Goal: Transaction & Acquisition: Purchase product/service

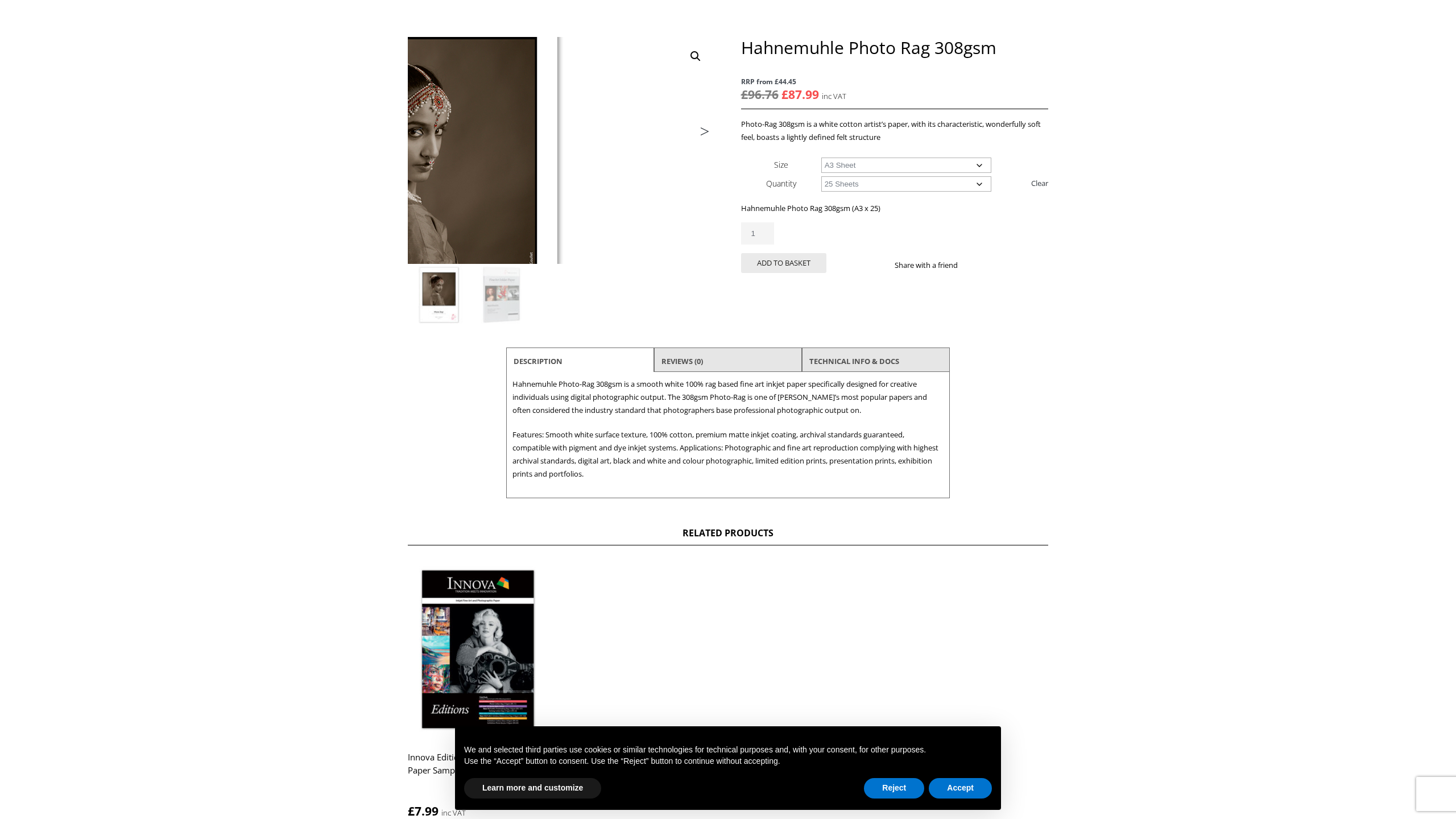
scroll to position [121, 0]
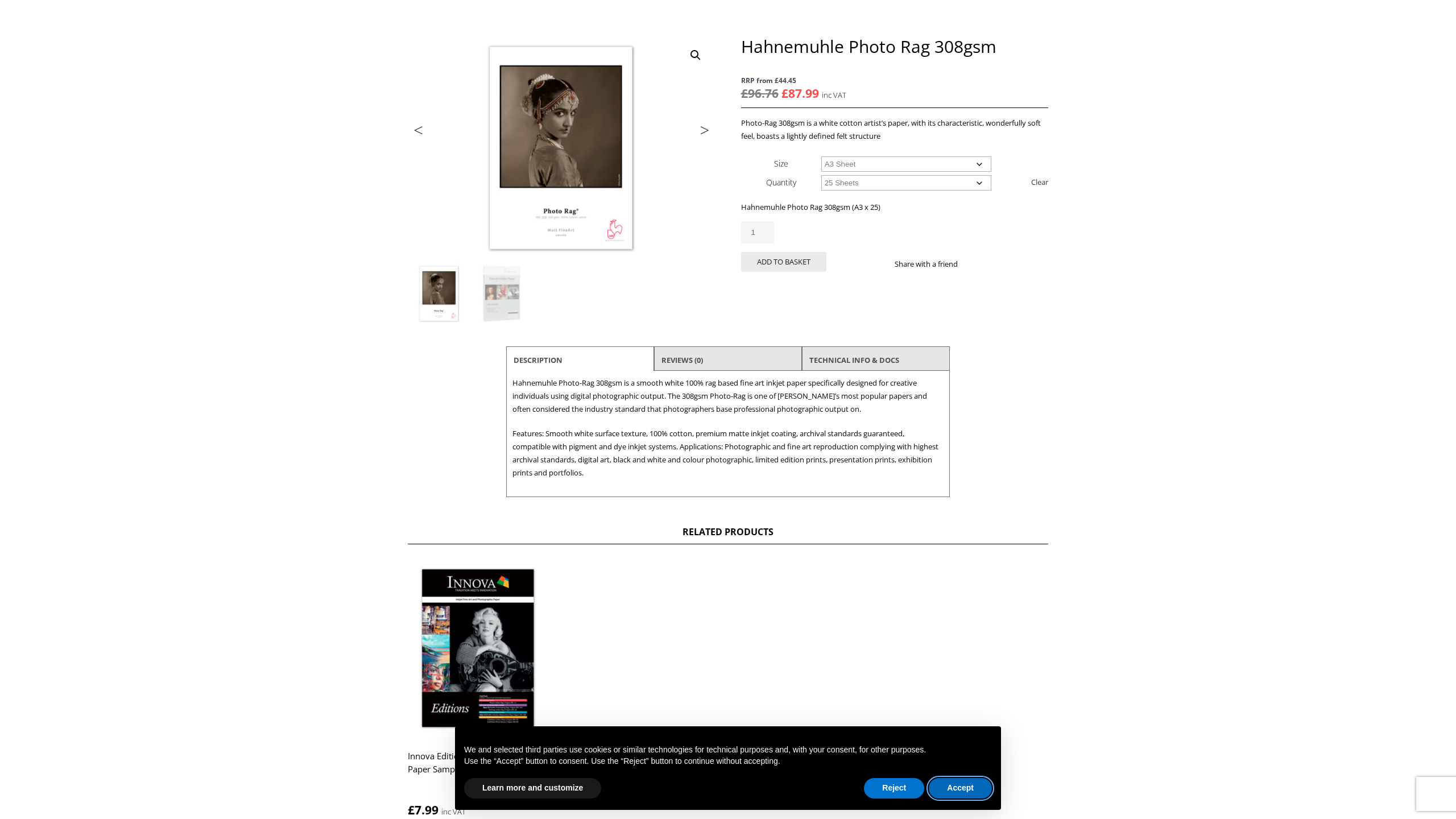
click at [961, 791] on button "Accept" at bounding box center [960, 787] width 63 height 20
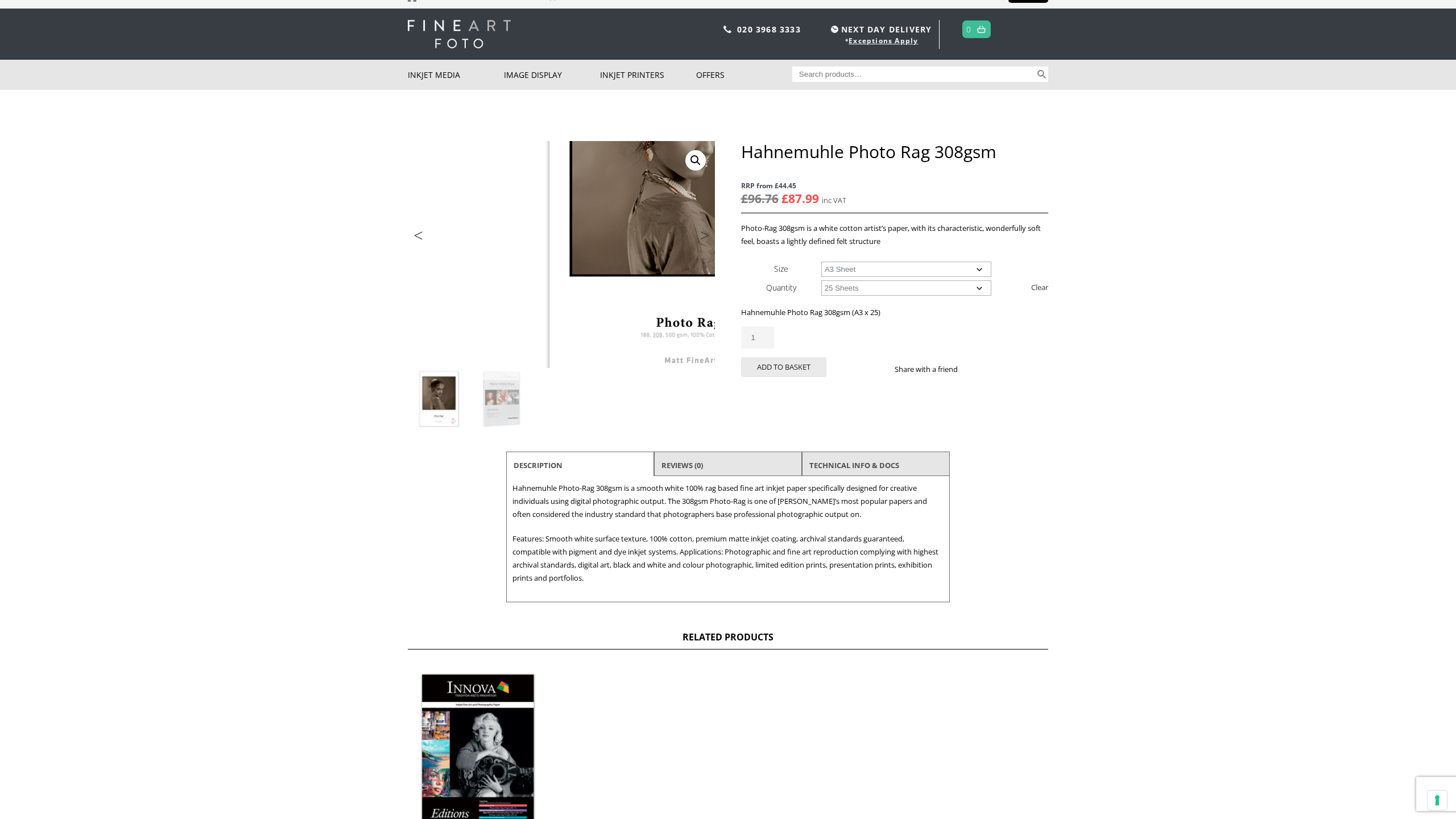
scroll to position [0, 0]
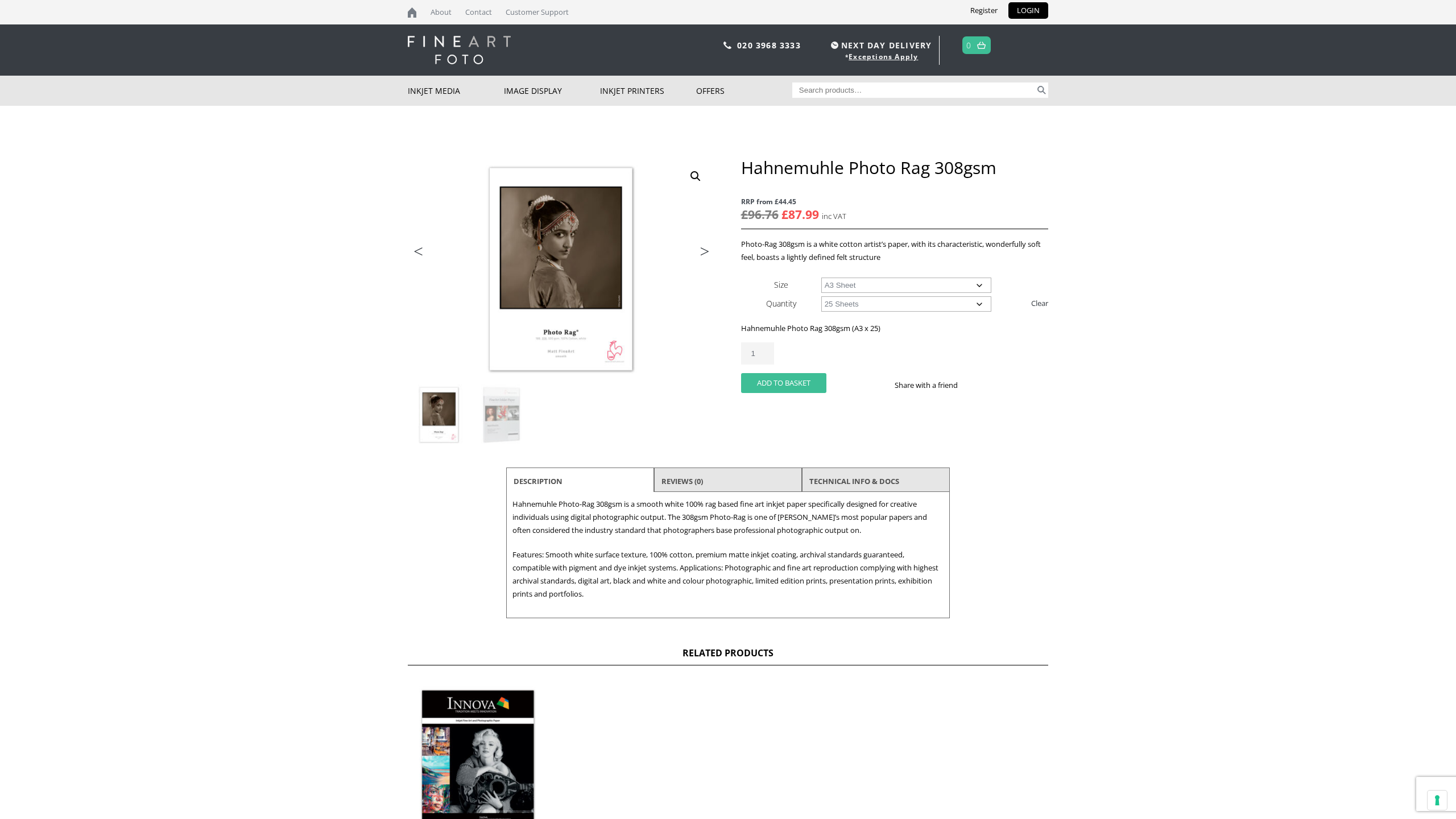
click at [790, 381] on button "Add to basket" at bounding box center [783, 383] width 85 height 20
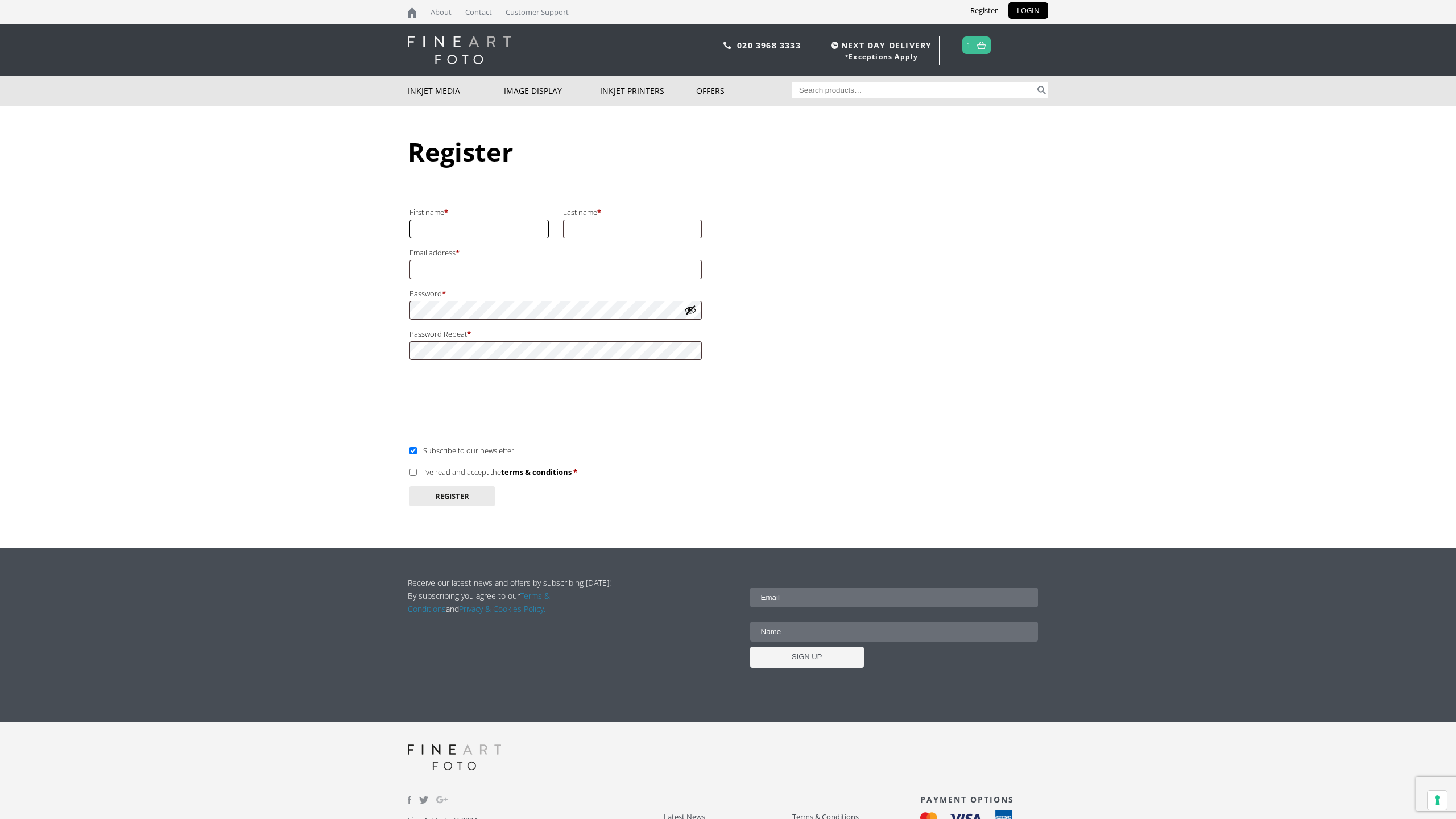
click at [479, 231] on input "First name *" at bounding box center [479, 228] width 140 height 19
type input "max"
click at [593, 225] on input "Last name *" at bounding box center [633, 228] width 140 height 19
type input "Adelman"
click at [503, 273] on input "Email address * Required" at bounding box center [555, 269] width 292 height 19
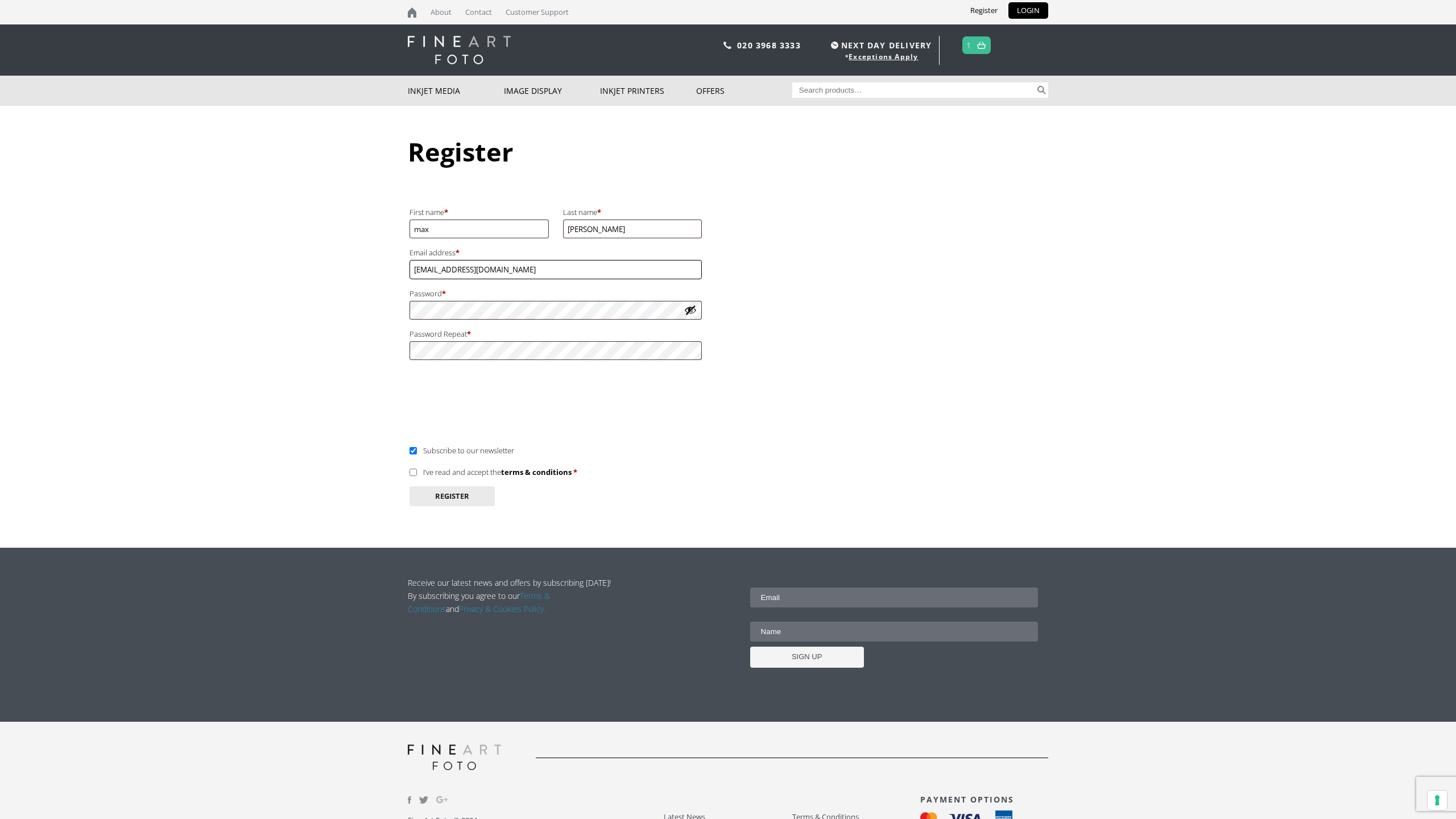
type input "martynjadelman@gmail.com"
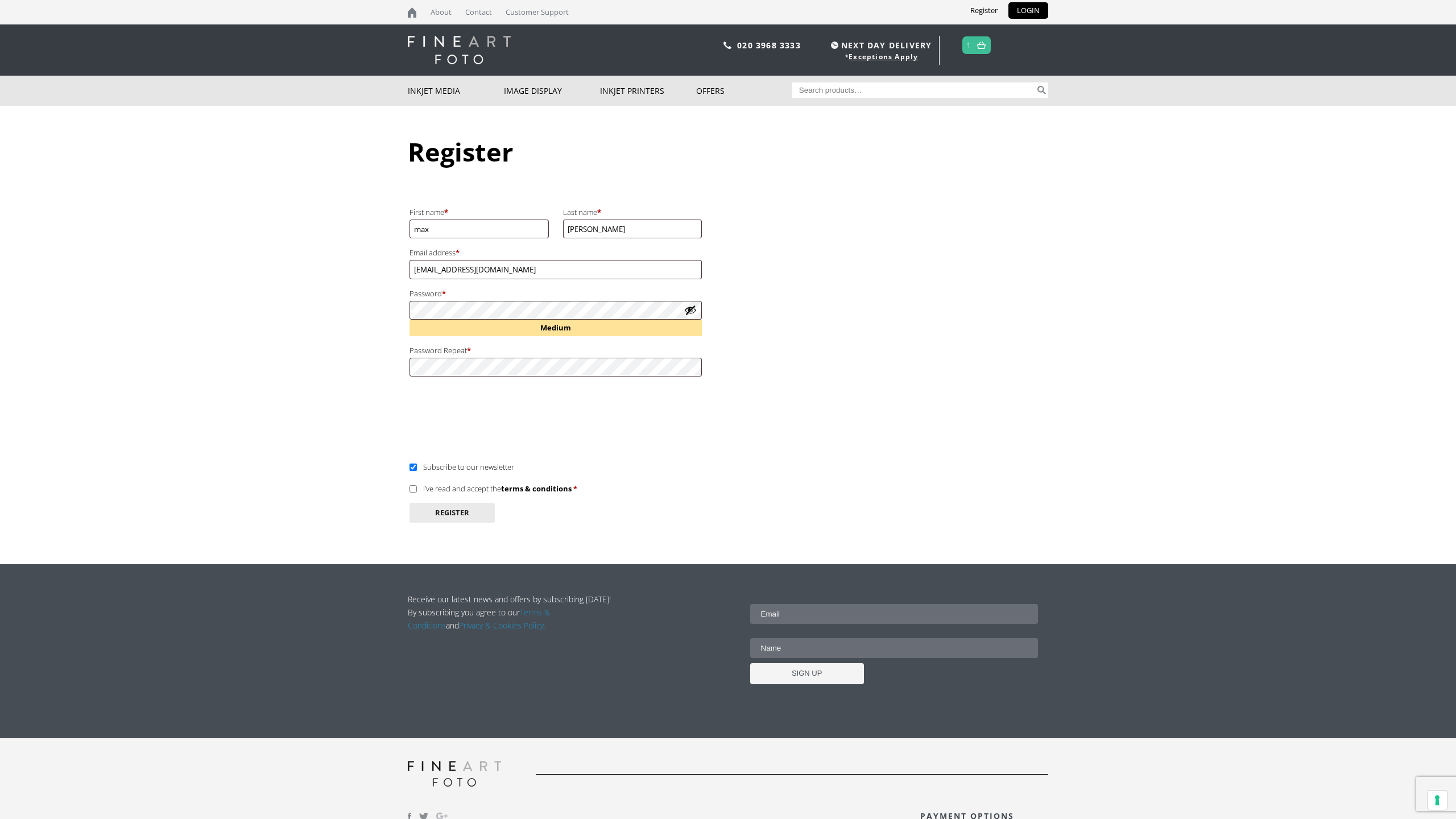
click at [411, 487] on input "I’ve read and accept the terms & conditions *" at bounding box center [412, 489] width 7 height 7
checkbox input "true"
click at [450, 512] on button "Register" at bounding box center [451, 512] width 85 height 20
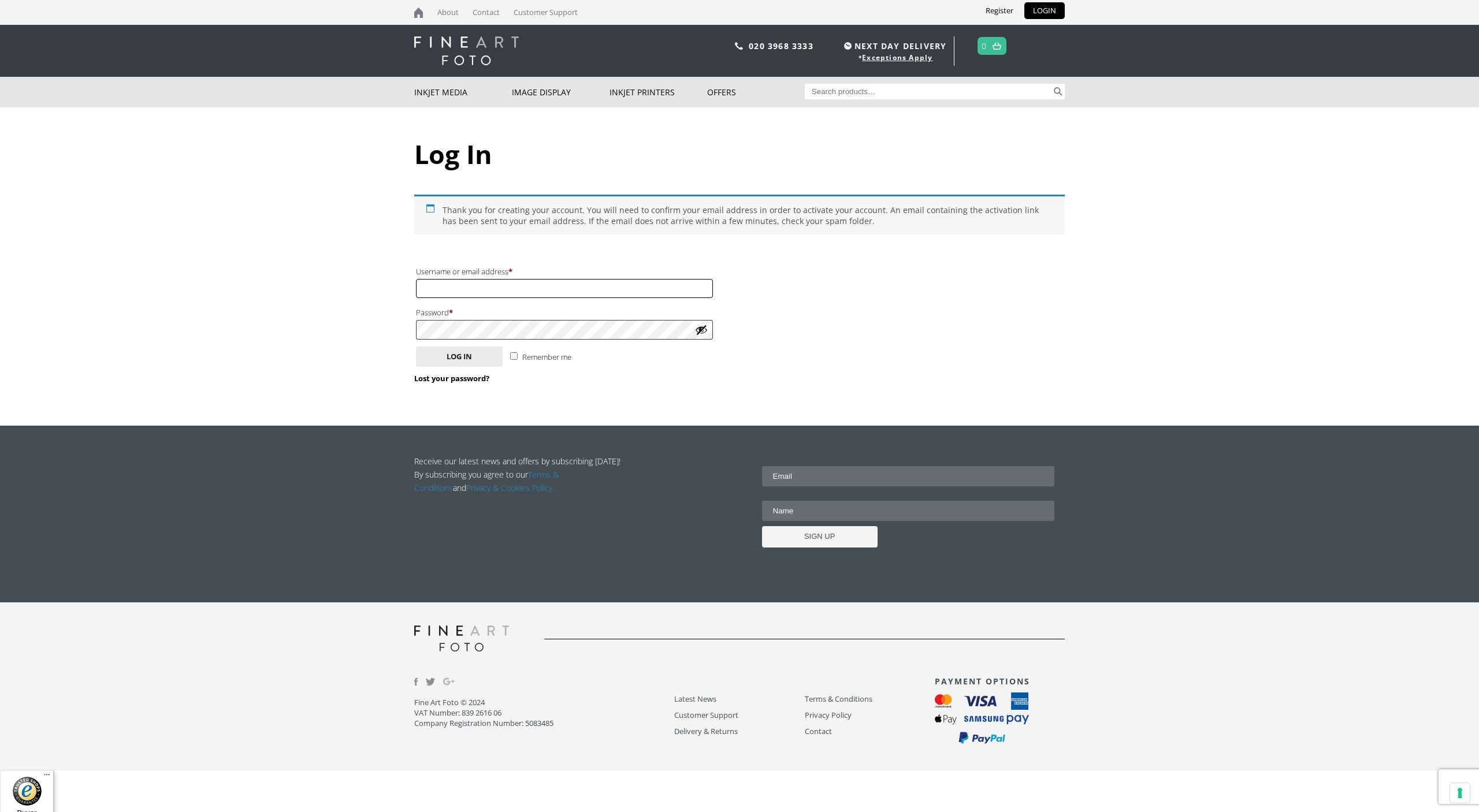
click at [486, 288] on input "Username or email address * Required" at bounding box center [564, 288] width 297 height 19
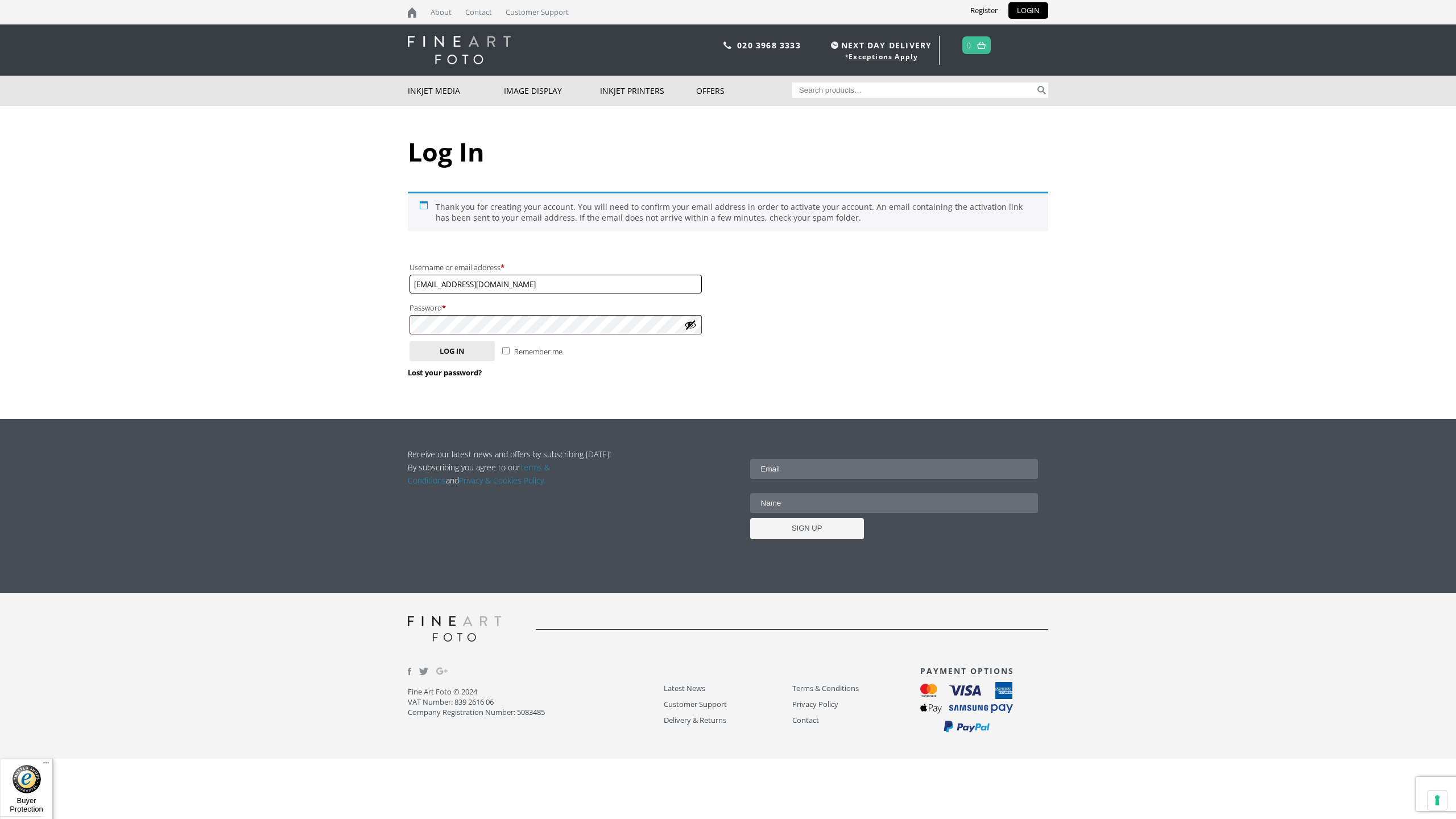
type input "[EMAIL_ADDRESS][DOMAIN_NAME]"
click at [443, 354] on button "Log in" at bounding box center [451, 351] width 85 height 20
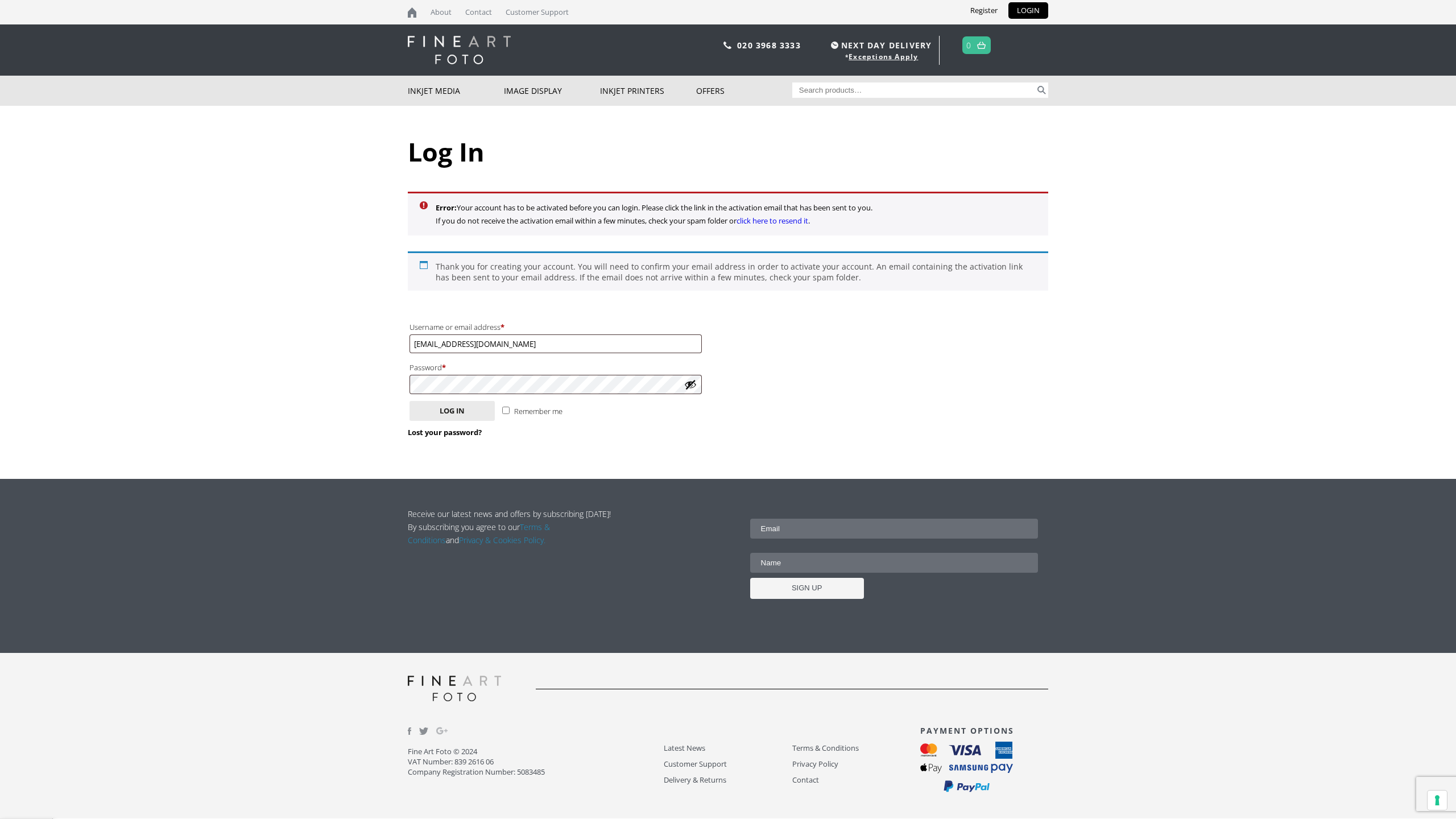
click at [134, 0] on div "About Contact Customer Support Register LOGIN" at bounding box center [728, 12] width 1456 height 24
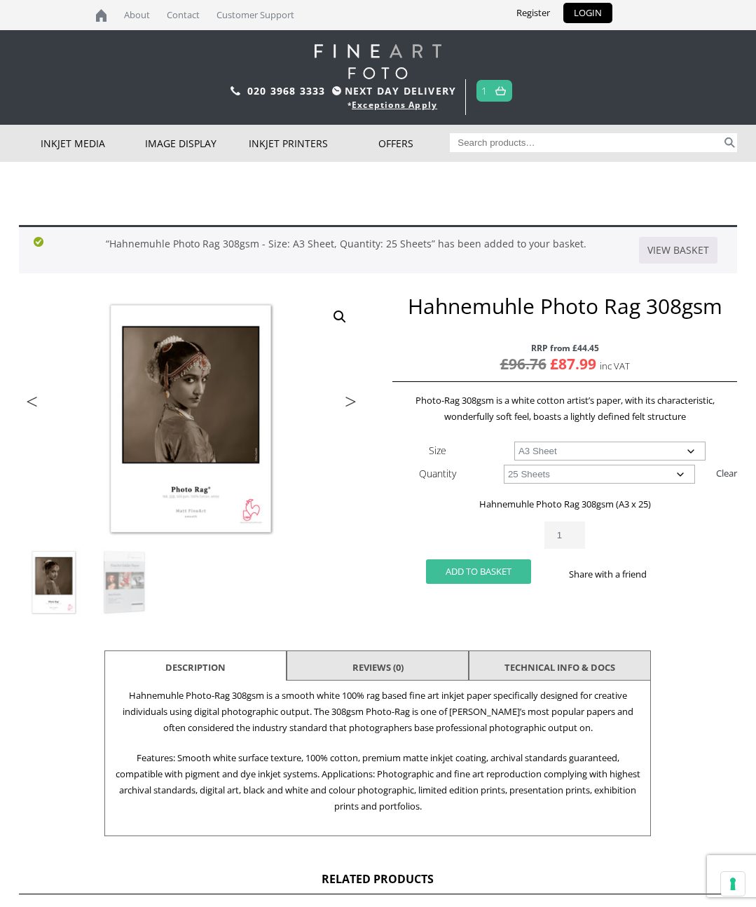
click at [500, 576] on button "Add to basket" at bounding box center [478, 571] width 105 height 25
click at [662, 254] on link "View basket" at bounding box center [678, 250] width 78 height 27
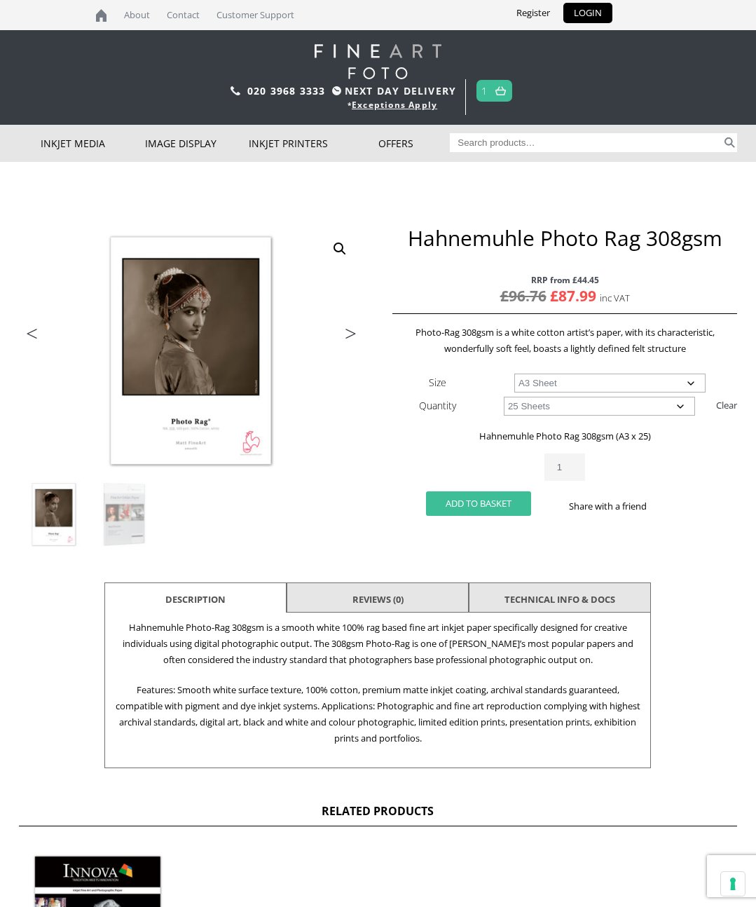
click at [488, 500] on button "Add to basket" at bounding box center [478, 503] width 105 height 25
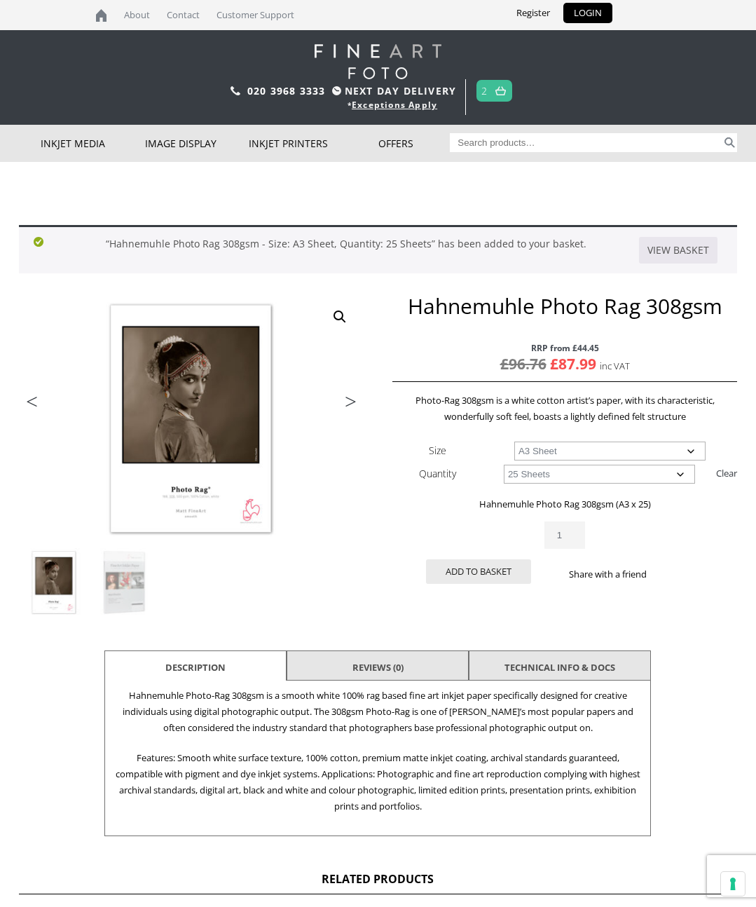
scroll to position [0, 15]
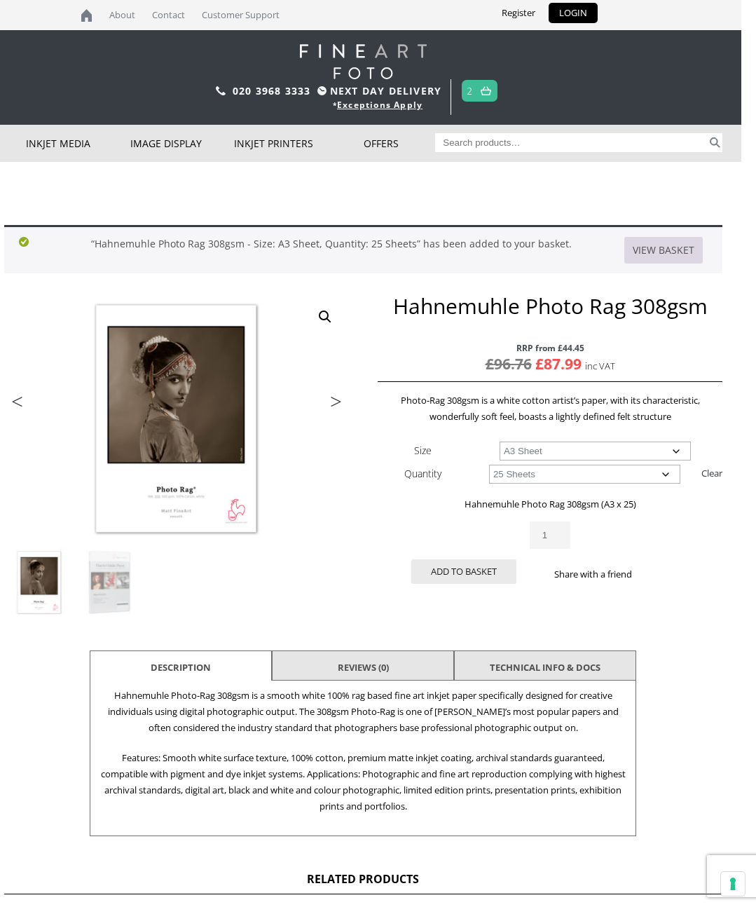
click at [667, 250] on link "View basket" at bounding box center [663, 250] width 78 height 27
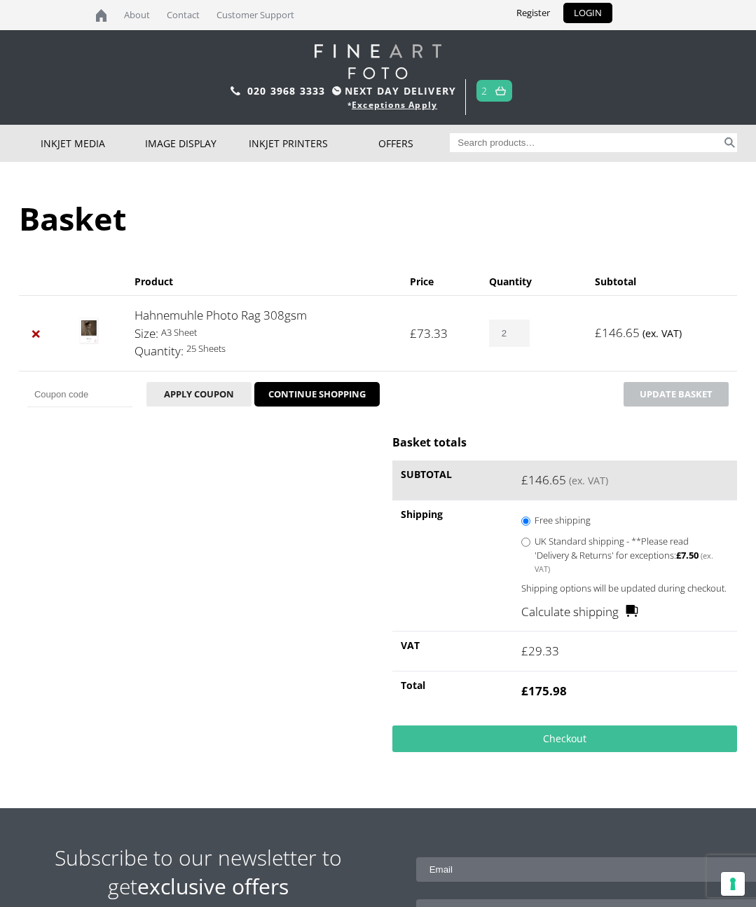
click at [520, 329] on input "2" at bounding box center [509, 332] width 41 height 27
click at [521, 331] on input "2" at bounding box center [509, 332] width 41 height 27
type input "1"
click at [521, 334] on input "1" at bounding box center [509, 332] width 41 height 27
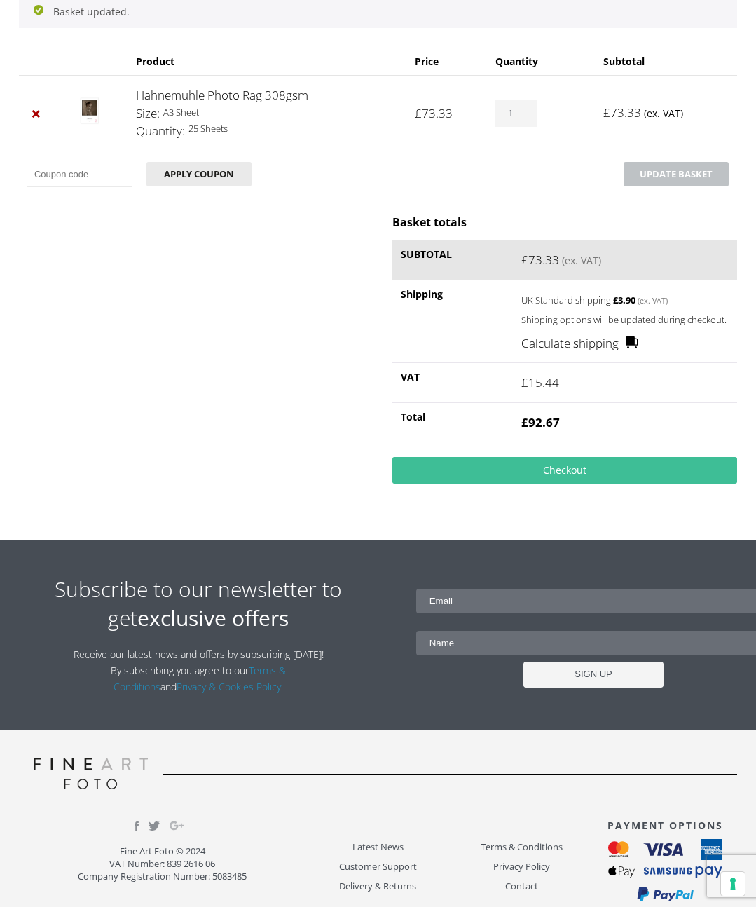
scroll to position [301, 0]
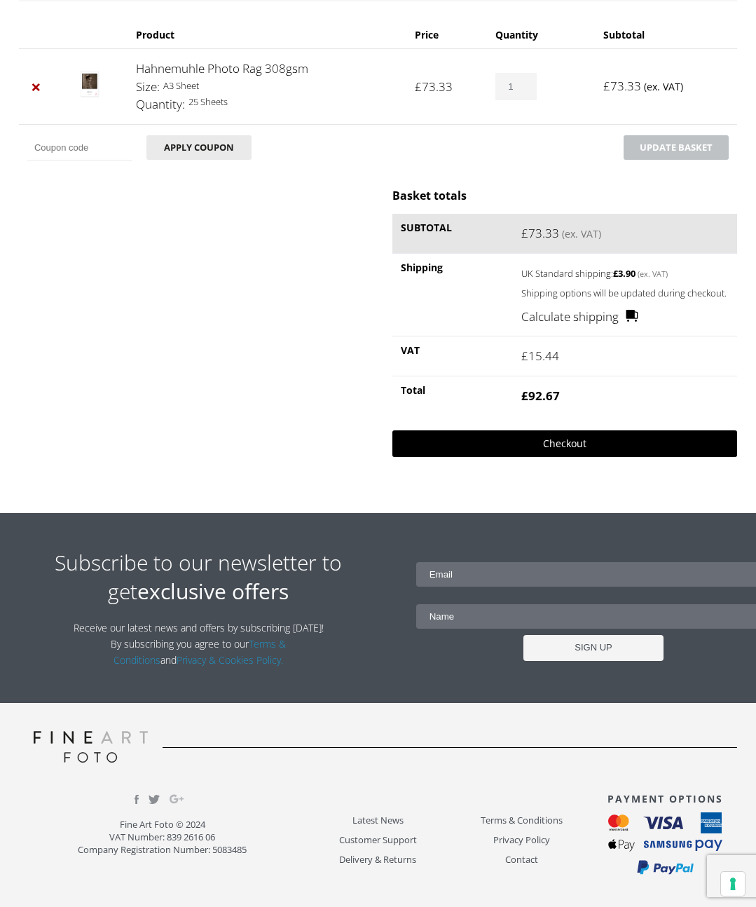
click at [557, 443] on link "Checkout" at bounding box center [564, 443] width 345 height 27
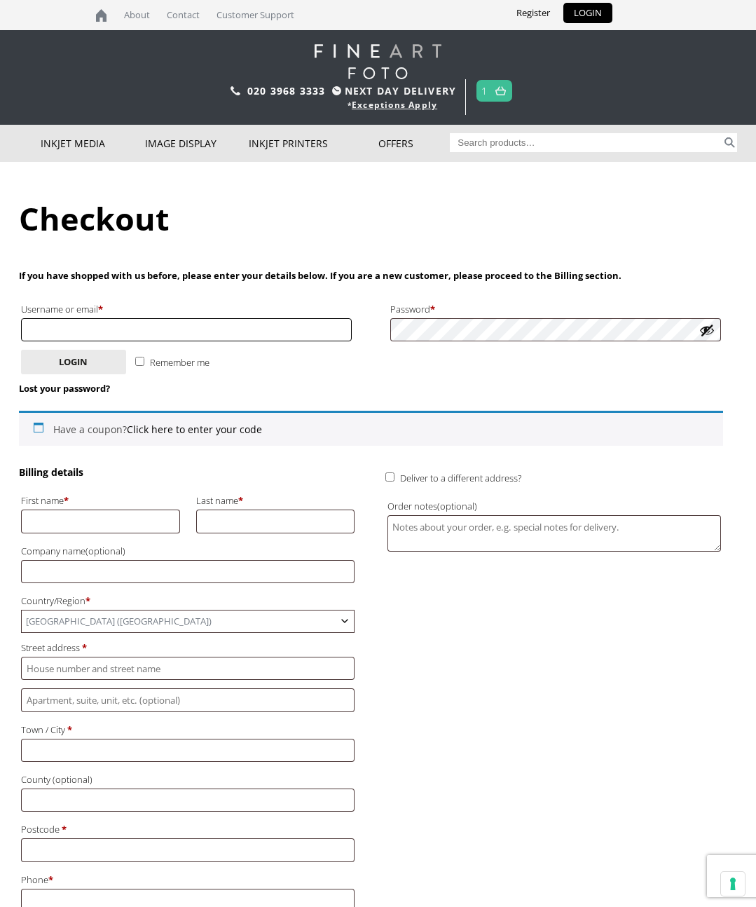
click at [90, 330] on input "Username or email * Required" at bounding box center [186, 329] width 331 height 23
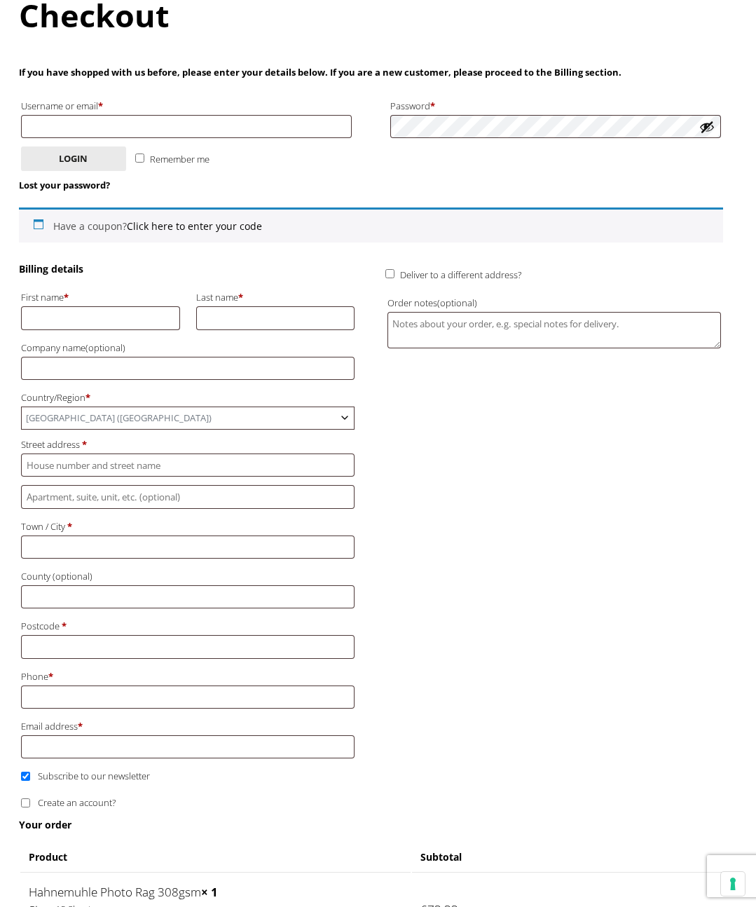
scroll to position [212, 0]
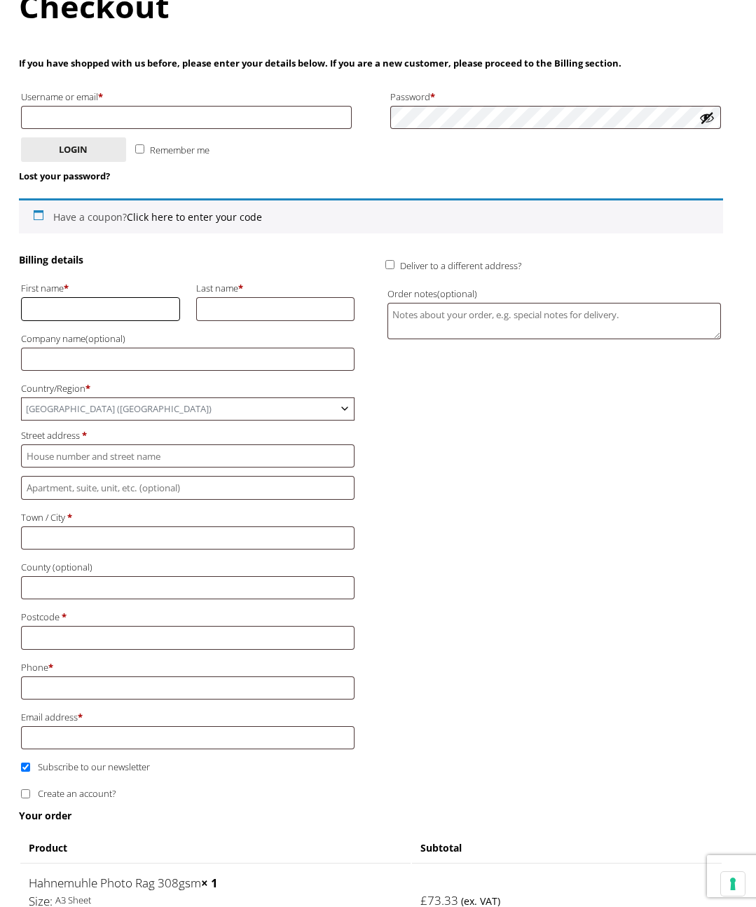
click at [92, 312] on input "First name *" at bounding box center [100, 308] width 159 height 23
type input "Martyn"
drag, startPoint x: 242, startPoint y: 312, endPoint x: 275, endPoint y: 289, distance: 40.2
click at [243, 311] on input "Last name *" at bounding box center [275, 308] width 159 height 23
type input "Adelman"
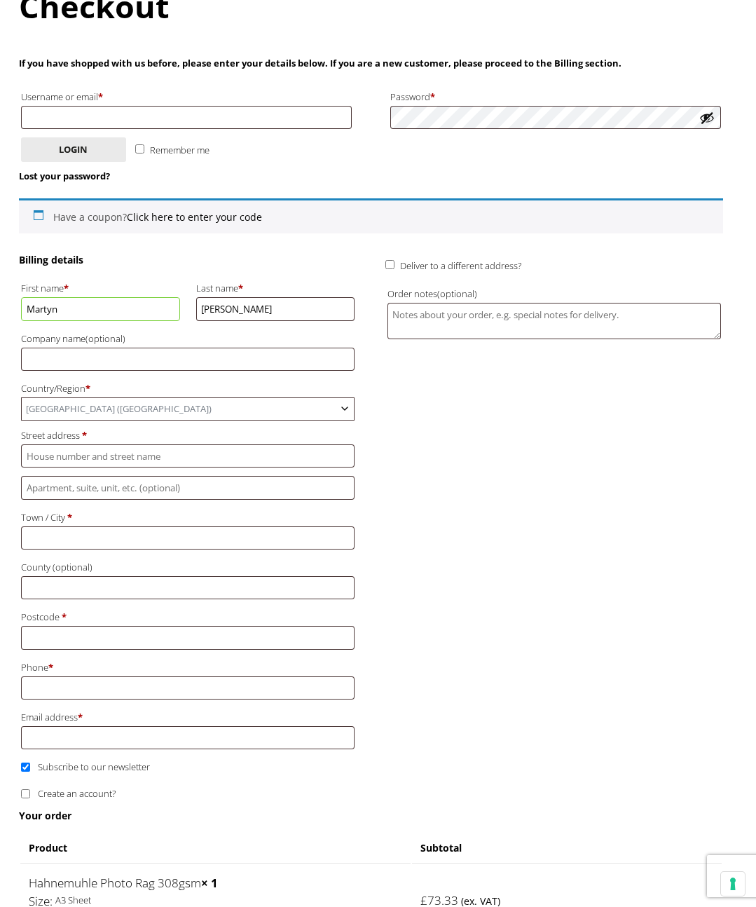
click at [116, 404] on span "United Kingdom (UK)" at bounding box center [188, 409] width 332 height 22
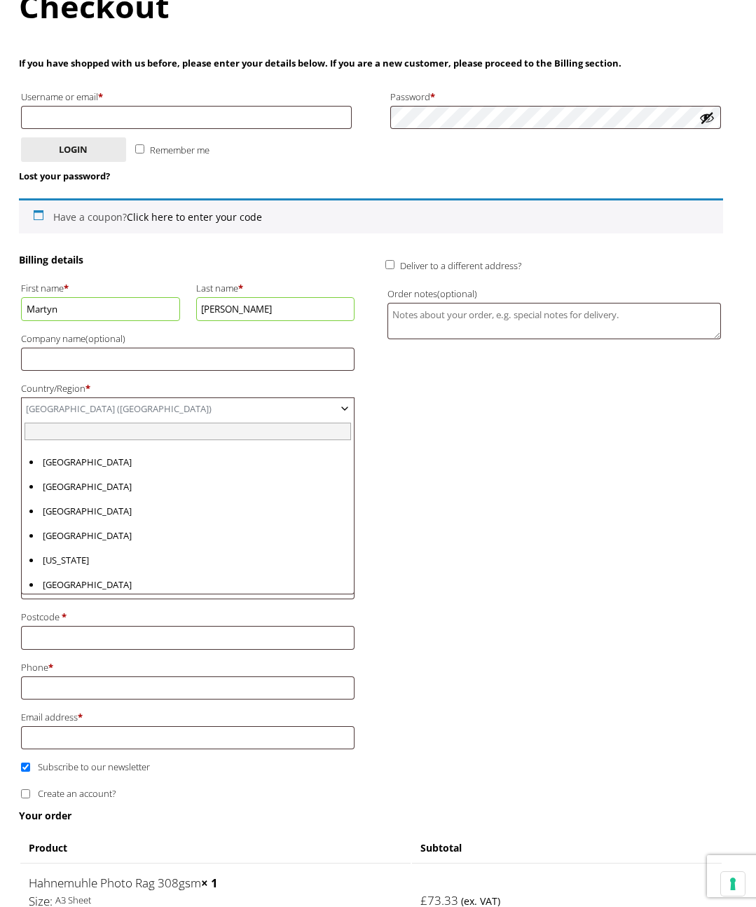
scroll to position [5664, 0]
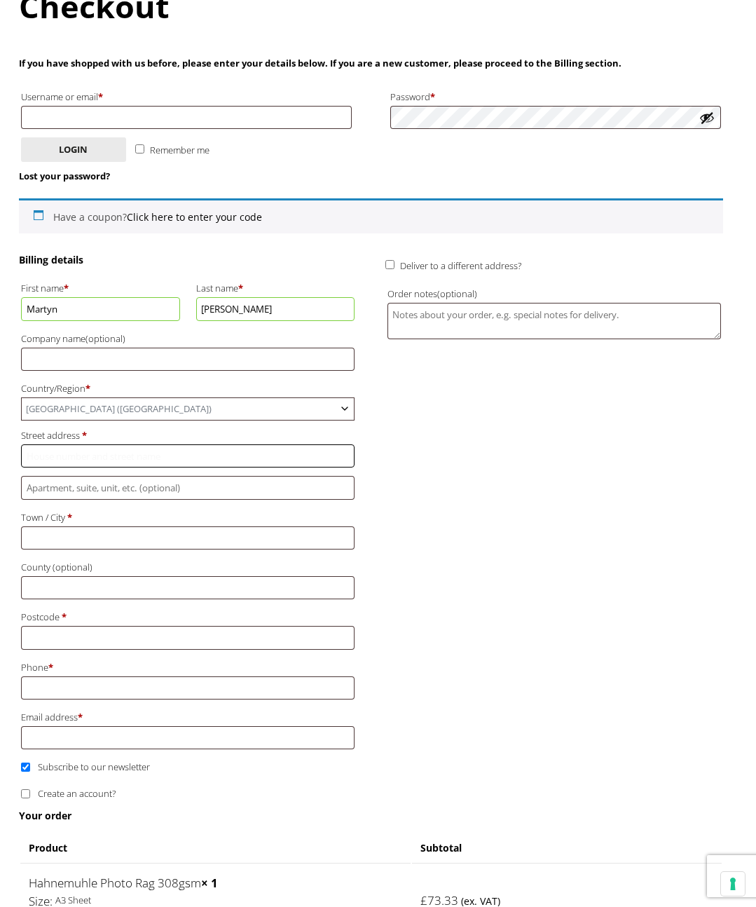
click at [70, 459] on input "Street address *" at bounding box center [187, 455] width 333 height 23
type input "Flat 8, [GEOGRAPHIC_DATA]"
click at [65, 539] on input "Town / City *" at bounding box center [187, 537] width 333 height 23
drag, startPoint x: 27, startPoint y: 460, endPoint x: 90, endPoint y: 453, distance: 64.1
click at [97, 458] on input "Flat 8, [GEOGRAPHIC_DATA]" at bounding box center [187, 455] width 333 height 23
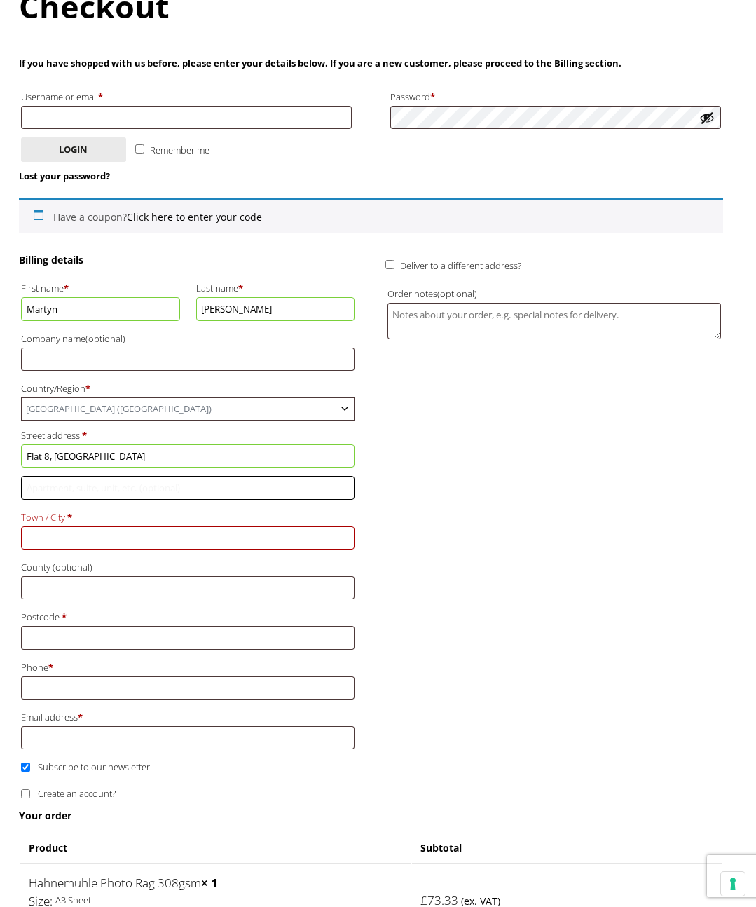
click at [48, 490] on input "Flat, suite, unit, etc. (optional)" at bounding box center [187, 487] width 333 height 23
paste input "Flat 8, [GEOGRAPHIC_DATA]"
type input "Flat 8, [GEOGRAPHIC_DATA]"
drag, startPoint x: 105, startPoint y: 455, endPoint x: 6, endPoint y: 452, distance: 98.8
click at [6, 452] on body "NEXT DAY DELIVERY * Exceptions Apply About Contact Customer Support Register LO…" at bounding box center [378, 241] width 756 height 907
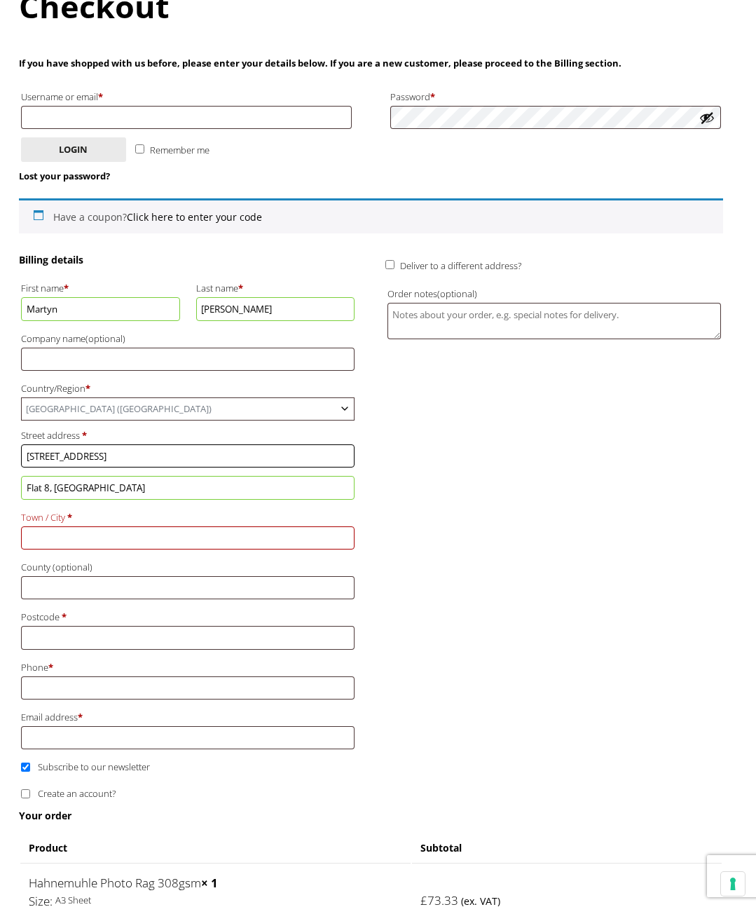
type input "[STREET_ADDRESS]"
click at [54, 535] on input "Town / City *" at bounding box center [187, 537] width 333 height 23
type input "[GEOGRAPHIC_DATA]"
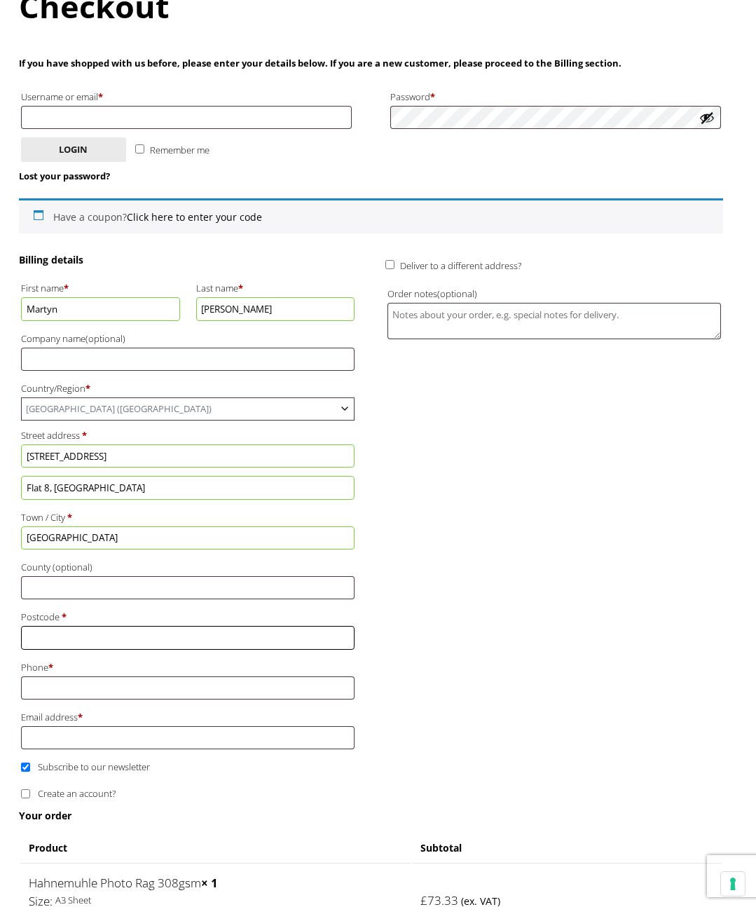
drag, startPoint x: 73, startPoint y: 645, endPoint x: 4, endPoint y: 577, distance: 96.1
click at [72, 645] on input "Postcode *" at bounding box center [187, 637] width 333 height 23
type input "SE19 1BP"
click at [65, 692] on input "Phone *" at bounding box center [187, 687] width 333 height 23
type input "07768656996"
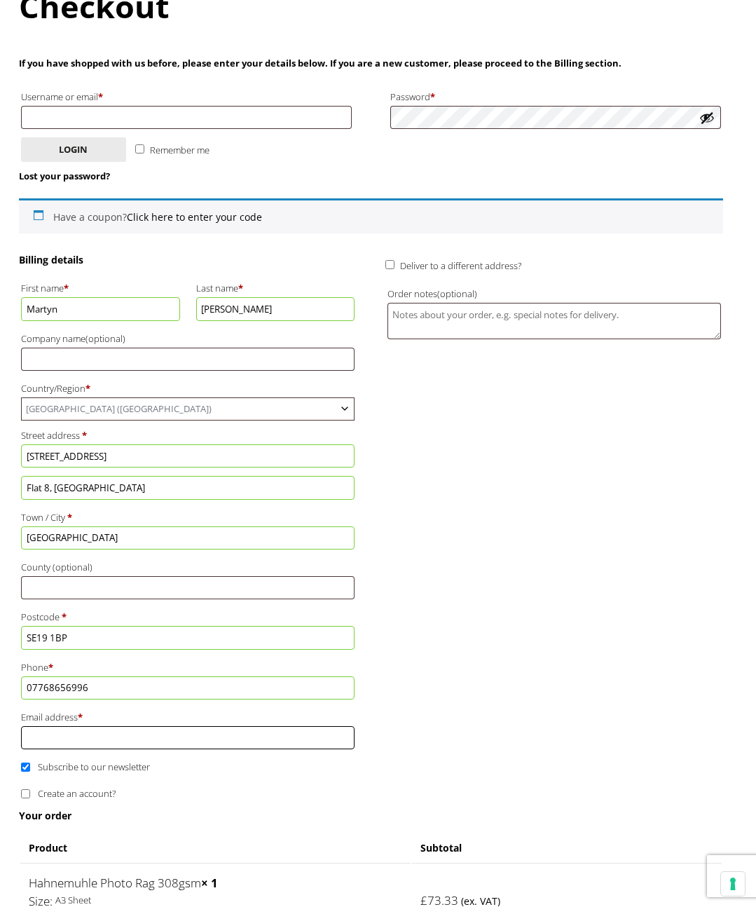
click at [54, 741] on input "Email address *" at bounding box center [187, 737] width 333 height 23
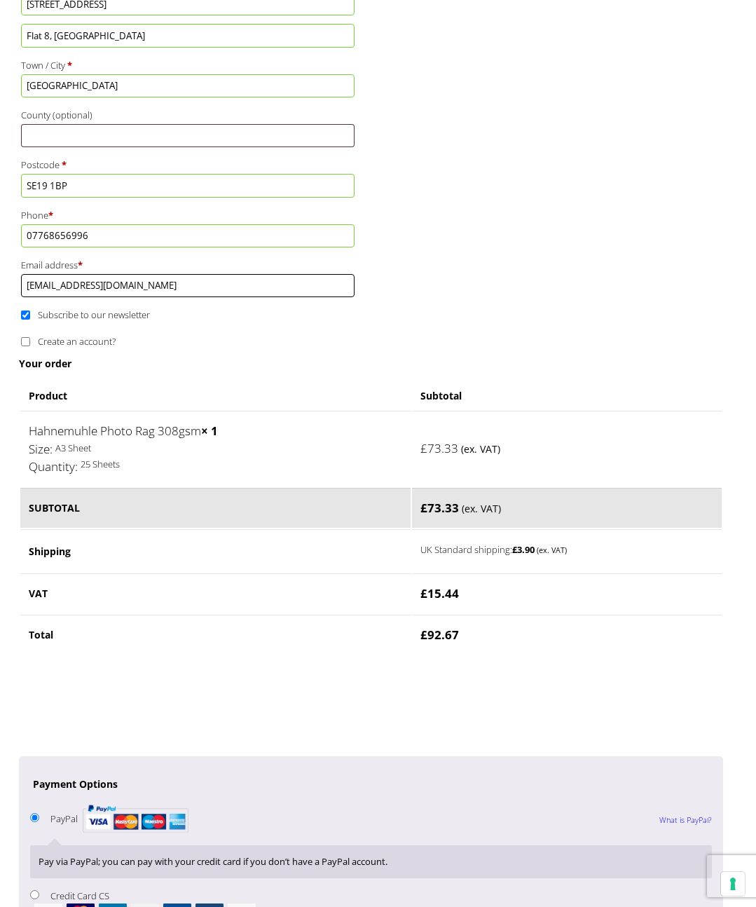
scroll to position [666, 0]
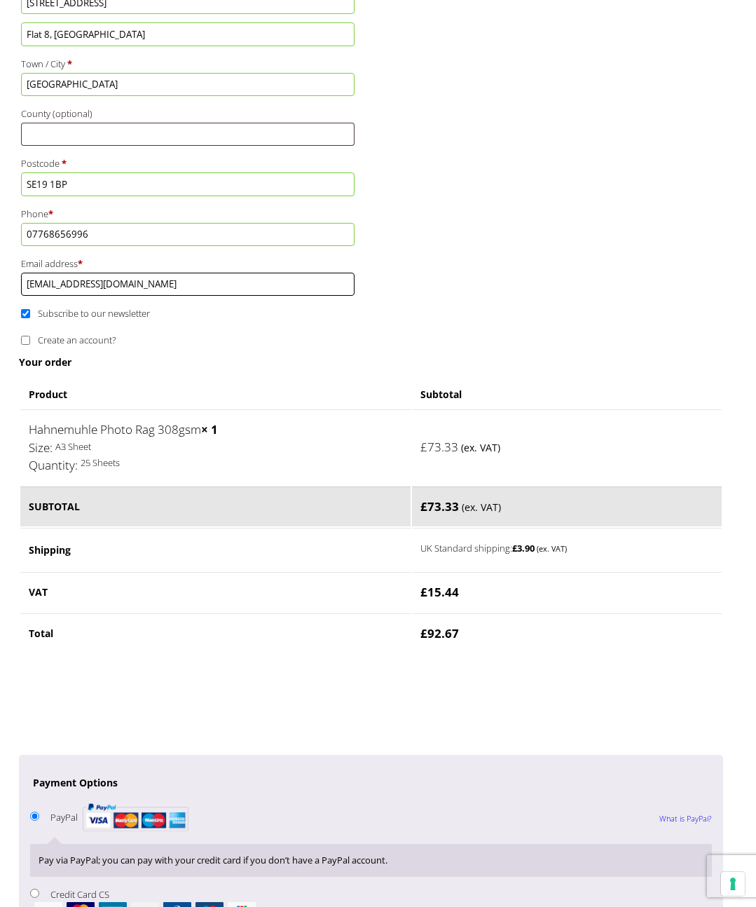
type input "[EMAIL_ADDRESS][DOMAIN_NAME]"
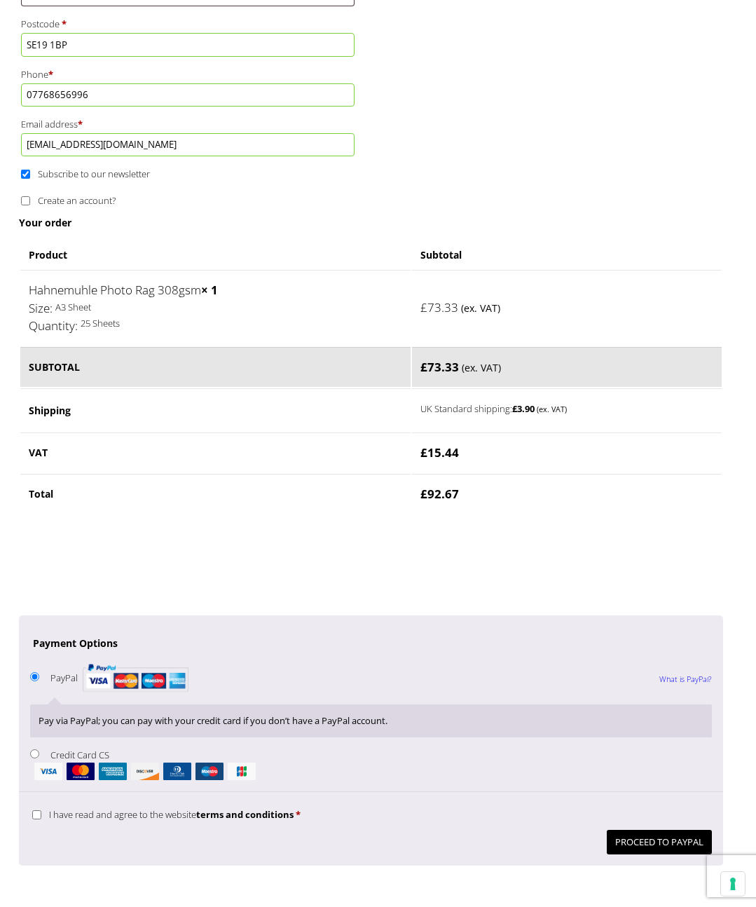
scroll to position [870, 0]
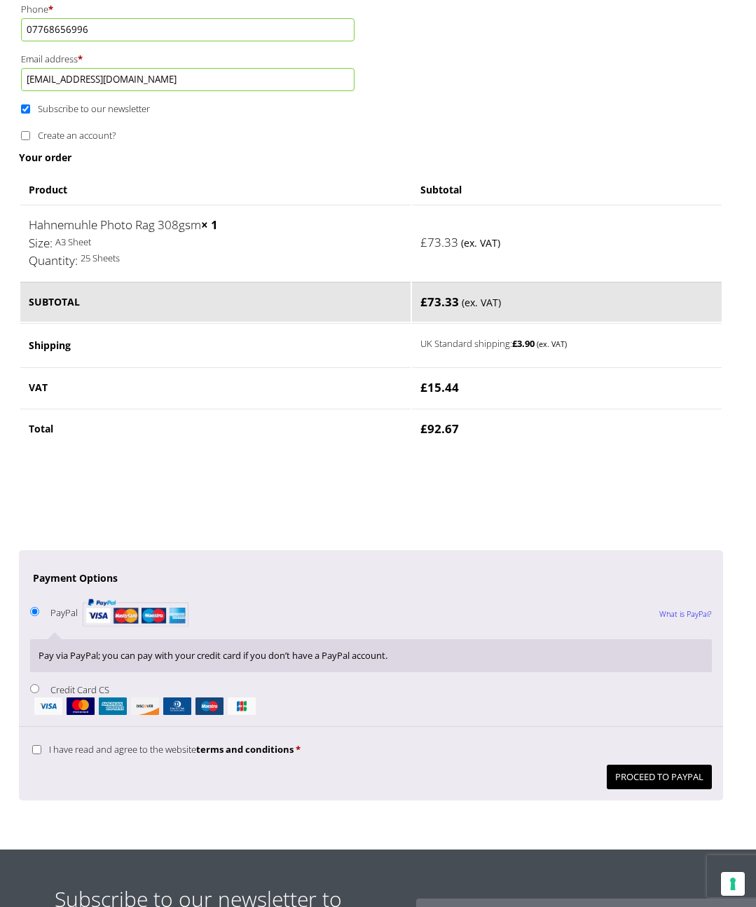
click at [34, 687] on input "Credit Card CS" at bounding box center [34, 688] width 9 height 9
radio input "true"
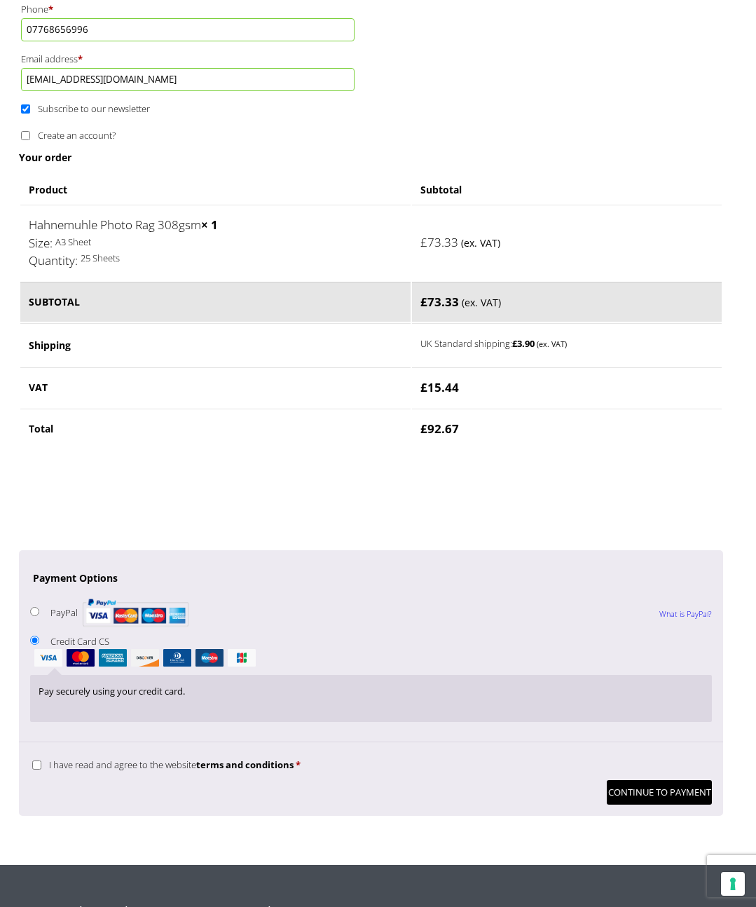
click at [581, 758] on p "I have read and agree to the website terms and conditions *" at bounding box center [371, 764] width 682 height 22
click at [34, 766] on input "I have read and agree to the website terms and conditions *" at bounding box center [36, 764] width 9 height 9
checkbox input "true"
click at [636, 794] on button "Continue to Payment" at bounding box center [659, 792] width 105 height 25
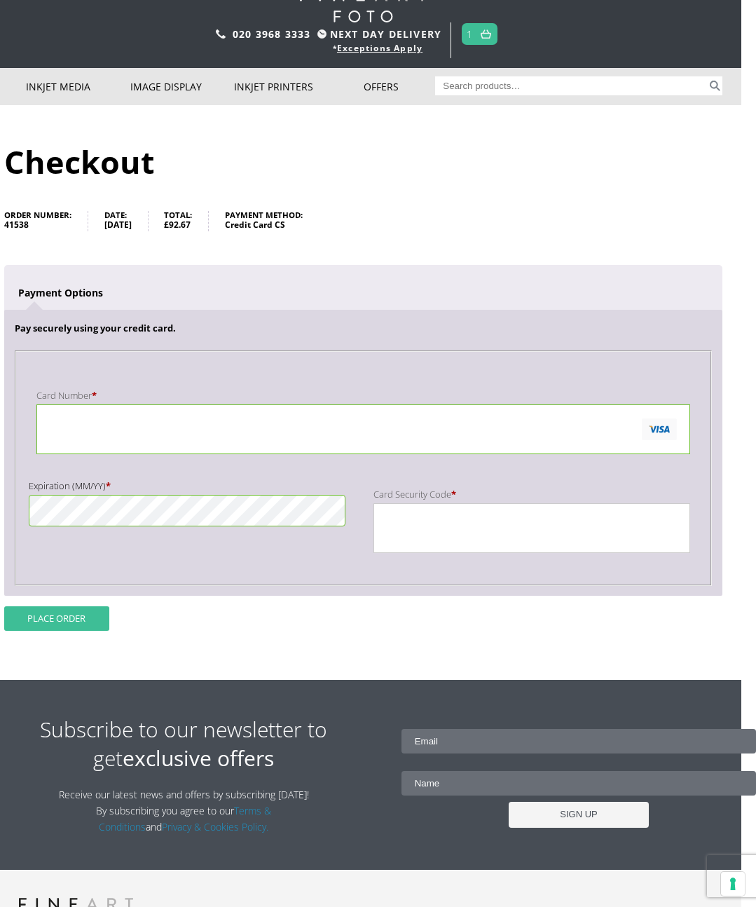
scroll to position [57, 15]
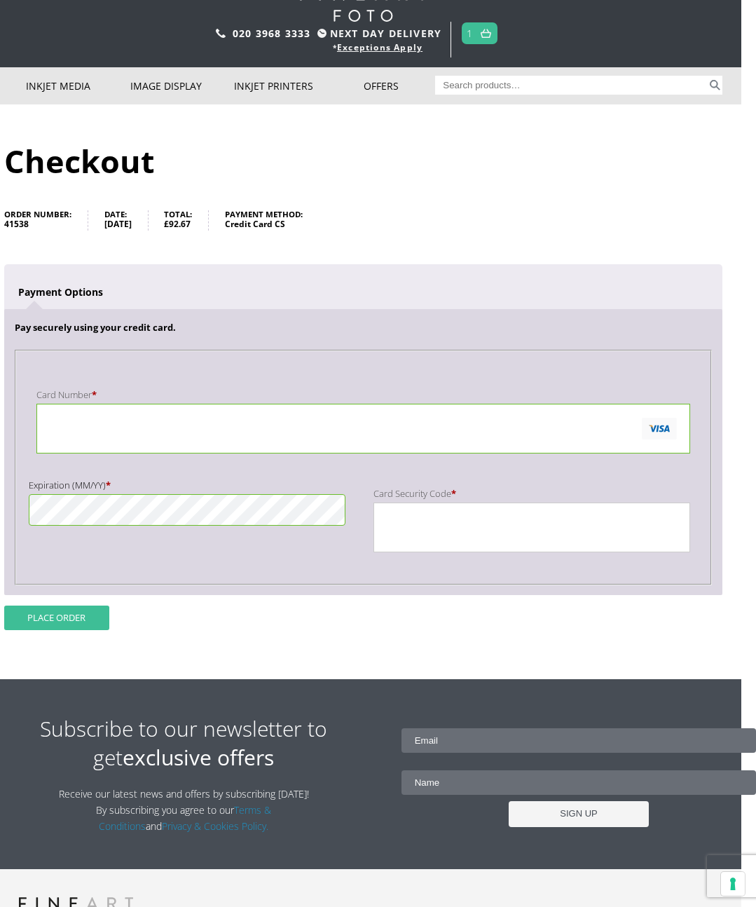
click at [62, 622] on button "Place order" at bounding box center [56, 617] width 105 height 25
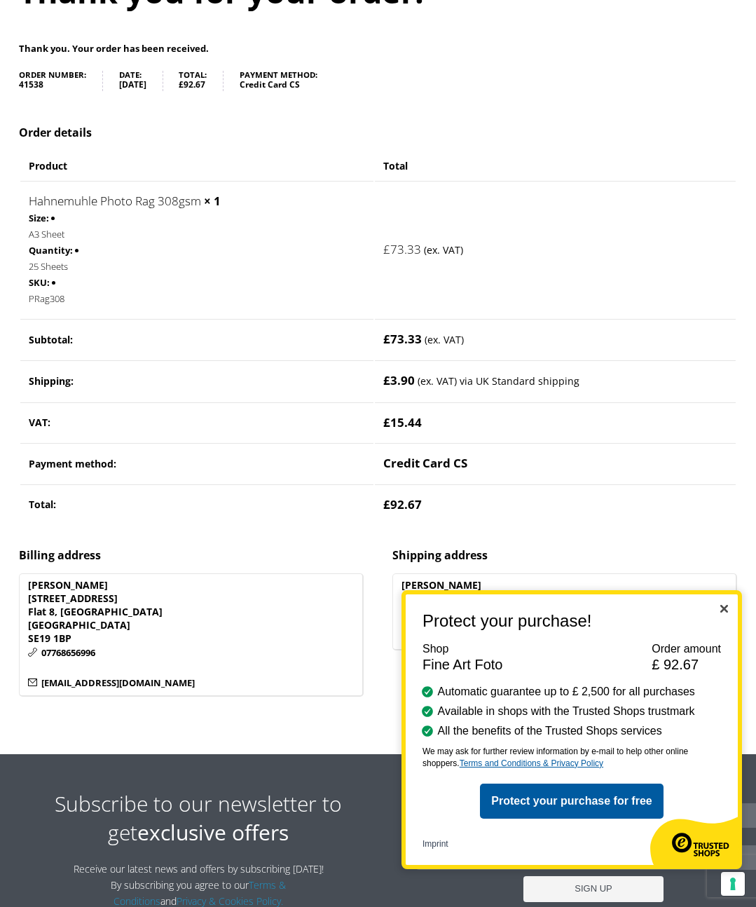
scroll to position [232, 0]
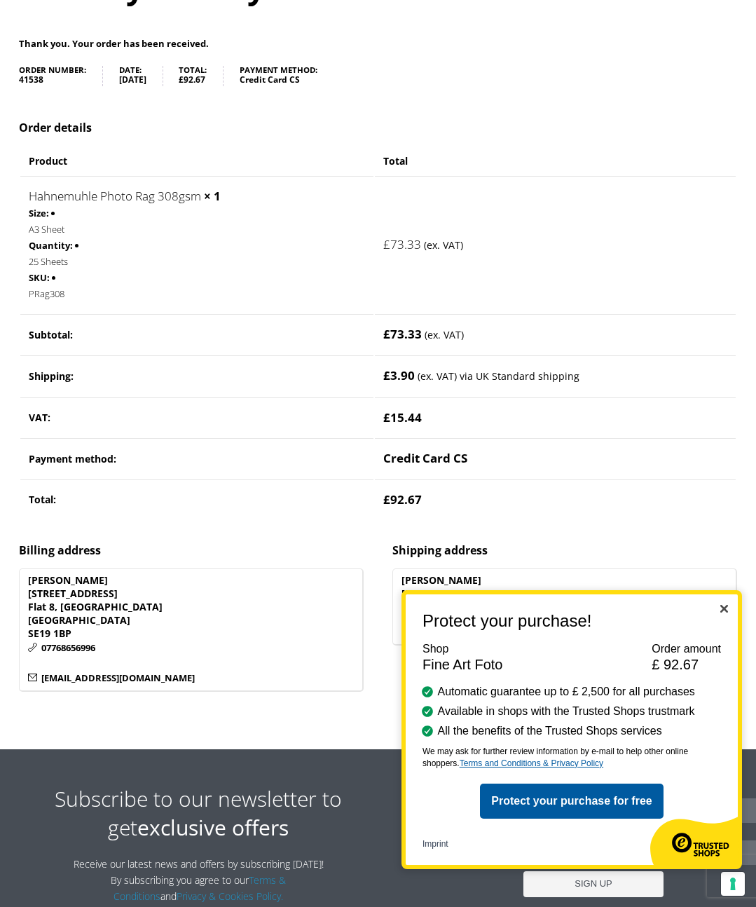
click at [722, 607] on img "Close" at bounding box center [724, 609] width 8 height 8
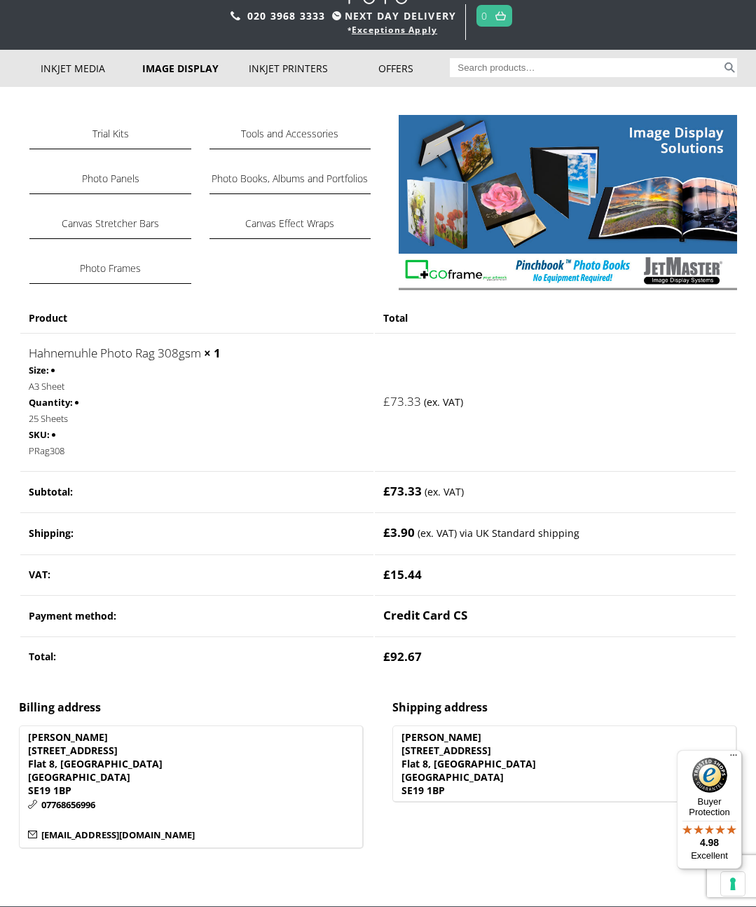
scroll to position [83, 0]
